Goal: Contribute content

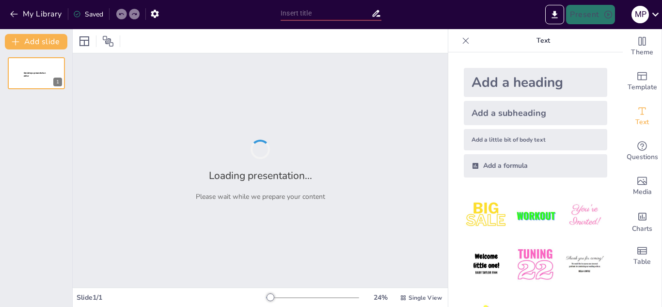
type input "Análisis Integral del MOF del Banco Interbank: Estructura y Funciones Departame…"
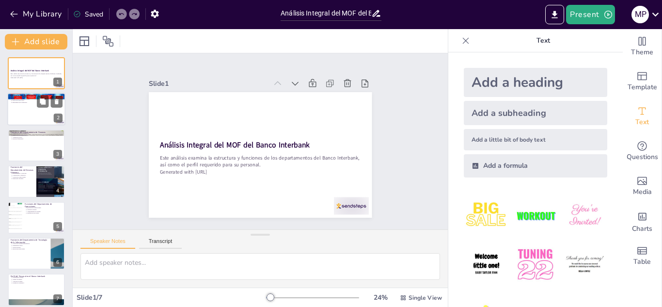
click at [42, 115] on div at bounding box center [36, 109] width 58 height 33
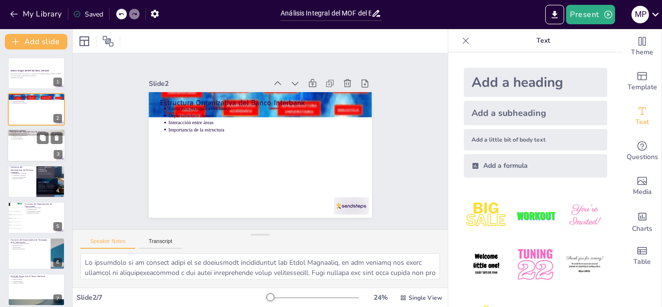
click at [33, 139] on p "Reportes financieros" at bounding box center [37, 139] width 50 height 2
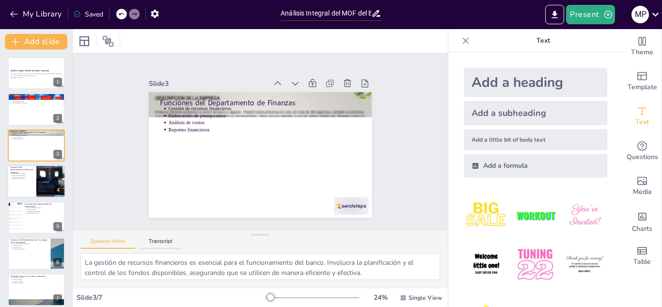
click at [27, 178] on p "Relaciones laborales" at bounding box center [22, 179] width 21 height 2
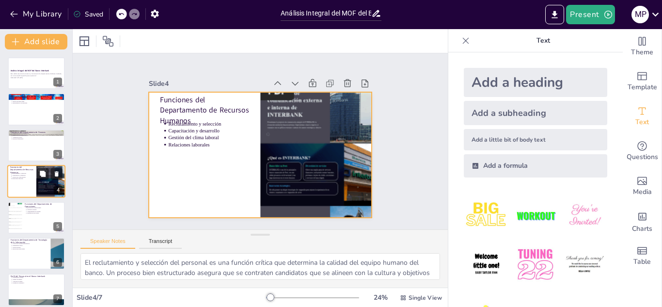
scroll to position [3, 0]
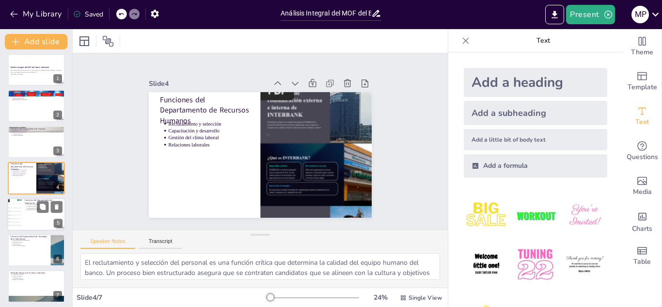
click at [27, 208] on li "Aseguramiento de calidad" at bounding box center [45, 208] width 36 height 2
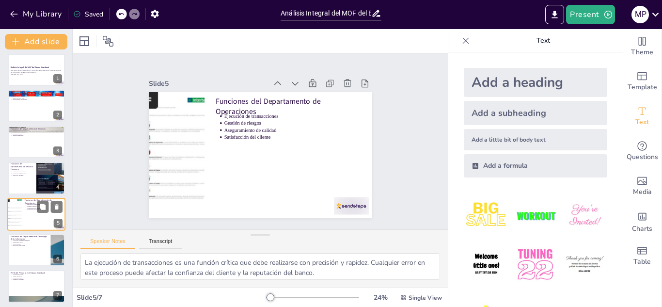
scroll to position [7, 0]
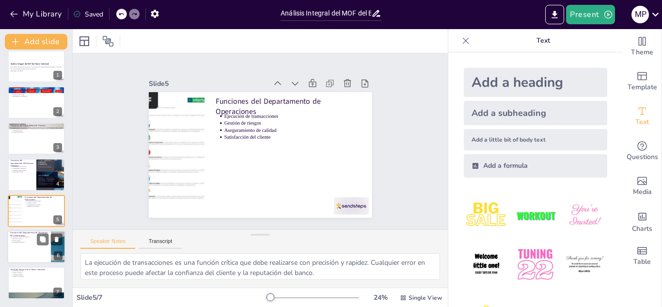
click at [25, 244] on div at bounding box center [36, 246] width 58 height 33
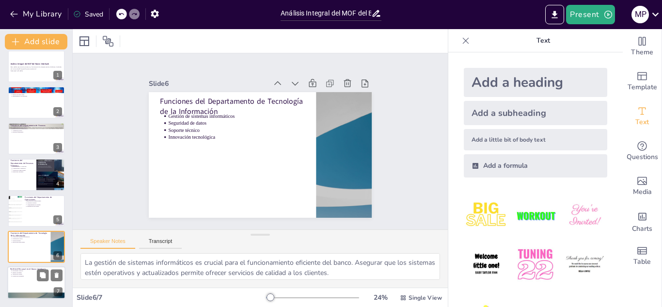
click at [27, 270] on p "Habilidades técnicas" at bounding box center [37, 271] width 50 height 2
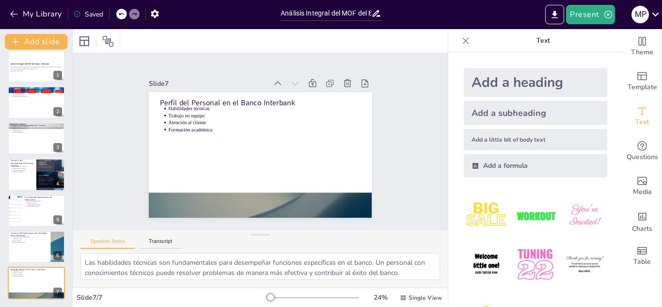
click at [290, 296] on div at bounding box center [312, 298] width 93 height 8
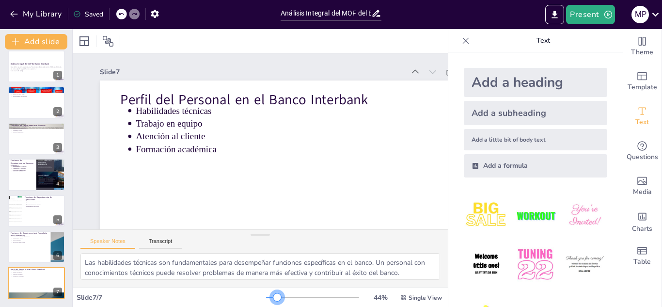
click at [271, 296] on div at bounding box center [312, 298] width 93 height 8
click at [28, 206] on p "Satisfacción del cliente" at bounding box center [45, 206] width 36 height 2
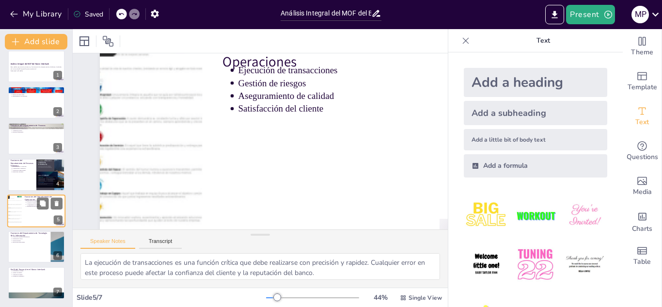
type textarea "El reclutamiento y selección del personal es una función crítica que determina …"
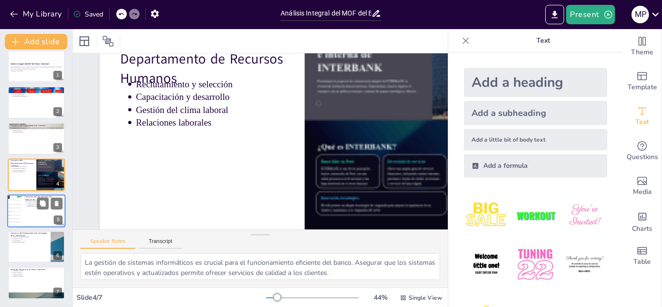
type textarea "Las habilidades técnicas son fundamentales para desempeñar funciones específica…"
